Goal: Task Accomplishment & Management: Manage account settings

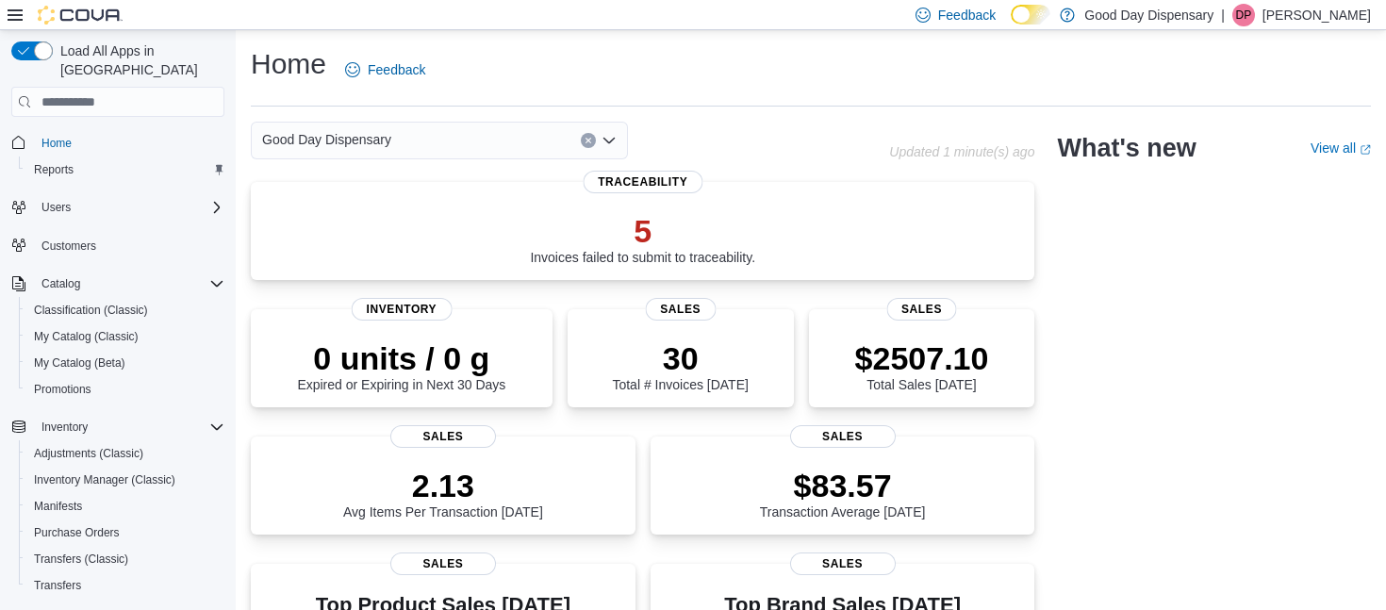
click at [1332, 11] on p "[PERSON_NAME]" at bounding box center [1317, 15] width 108 height 23
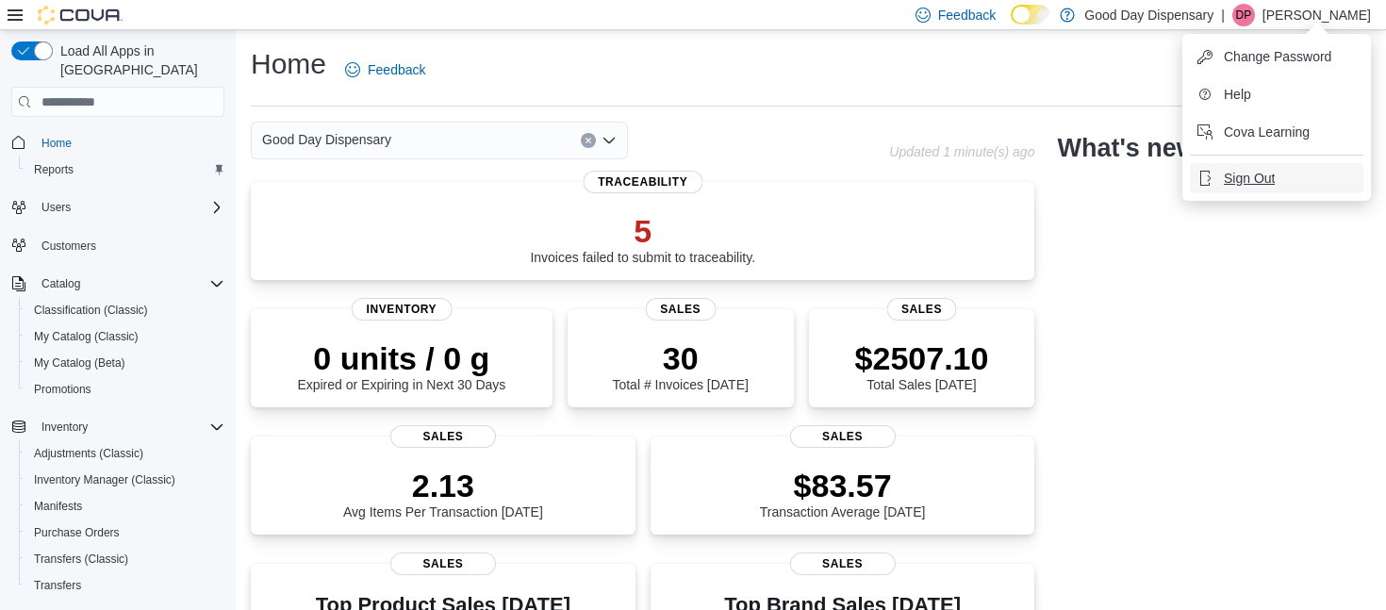
click at [1249, 178] on span "Sign Out" at bounding box center [1249, 178] width 51 height 19
